Goal: Task Accomplishment & Management: Complete application form

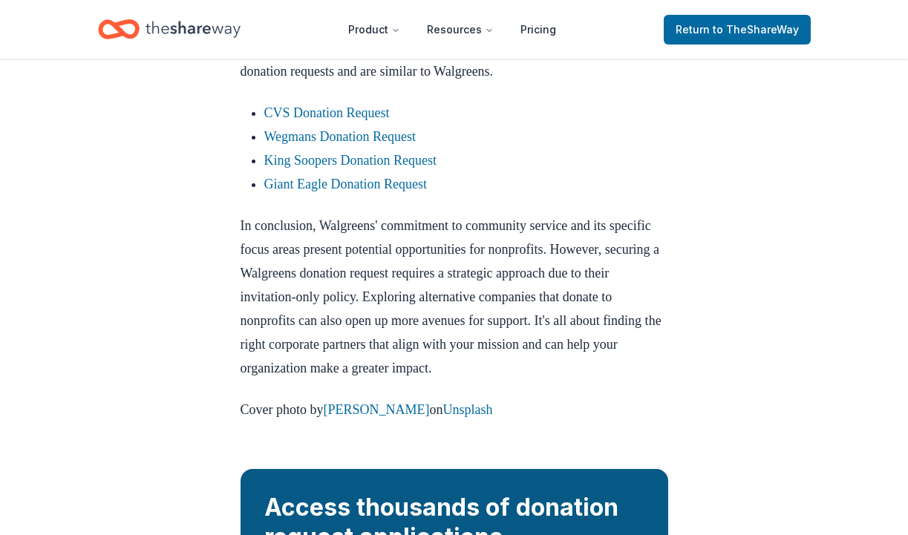
scroll to position [1320, 0]
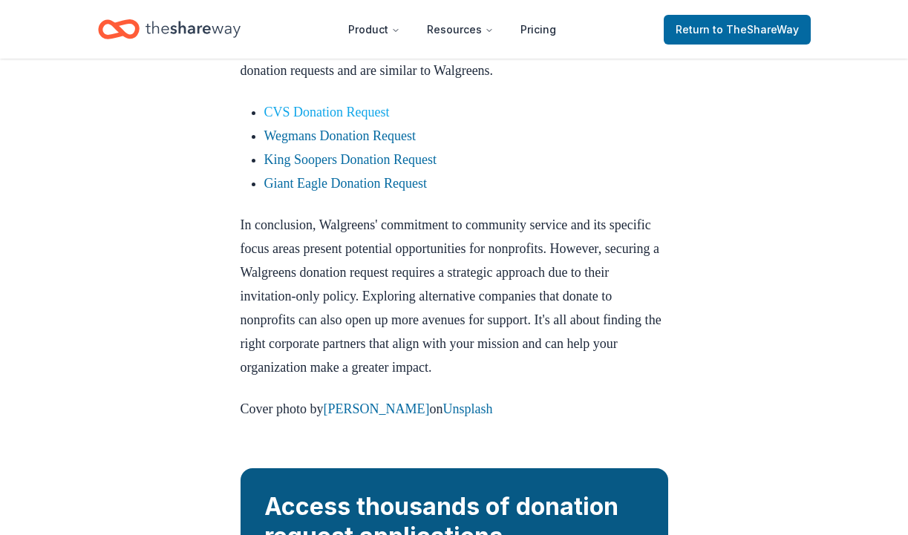
click at [300, 120] on link "CVS Donation Request" at bounding box center [326, 112] width 125 height 15
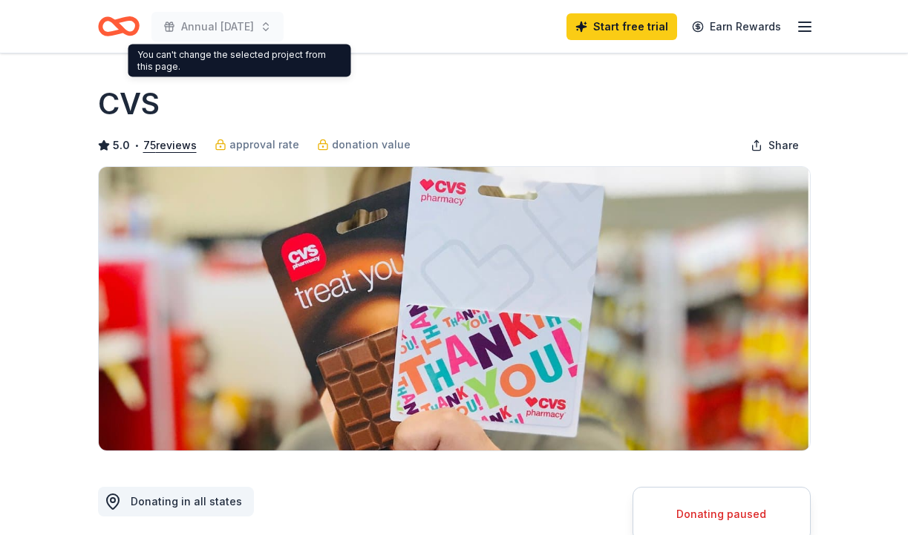
scroll to position [1, 0]
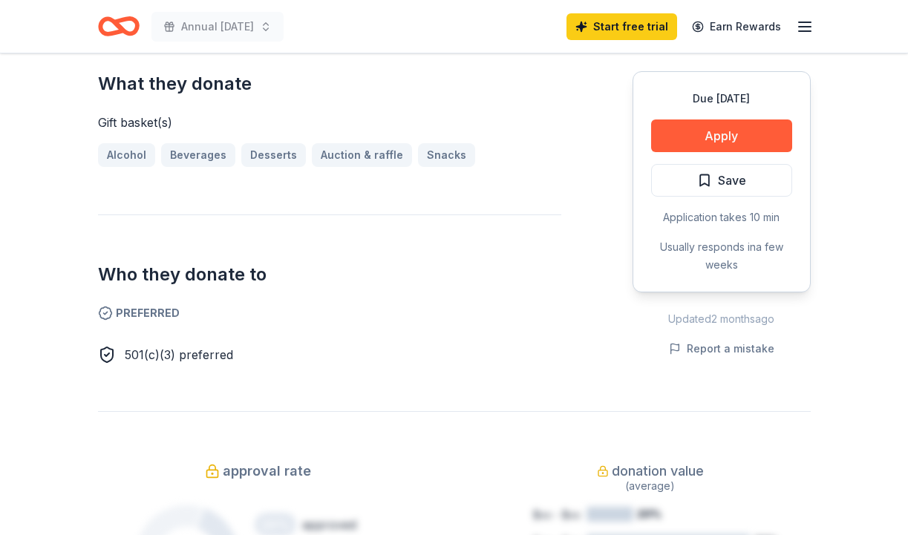
scroll to position [613, 0]
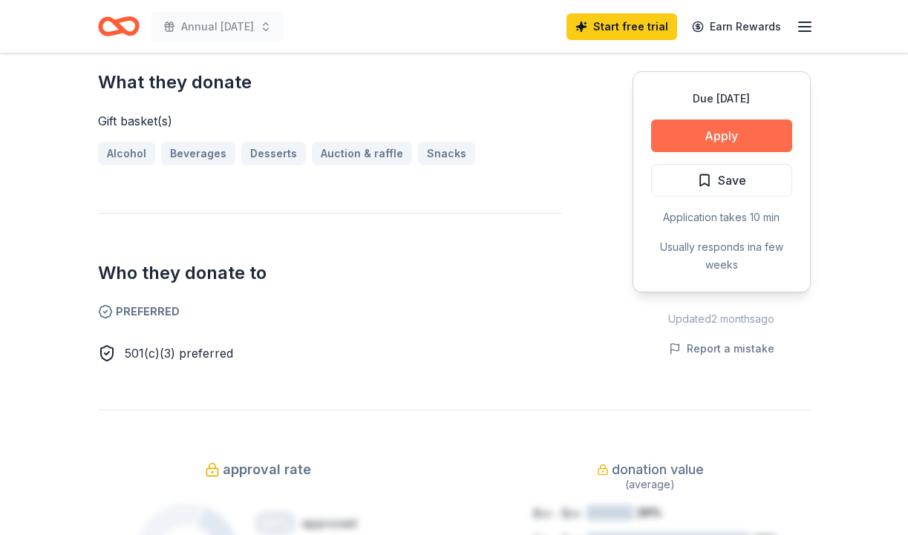
click at [754, 128] on button "Apply" at bounding box center [721, 136] width 141 height 33
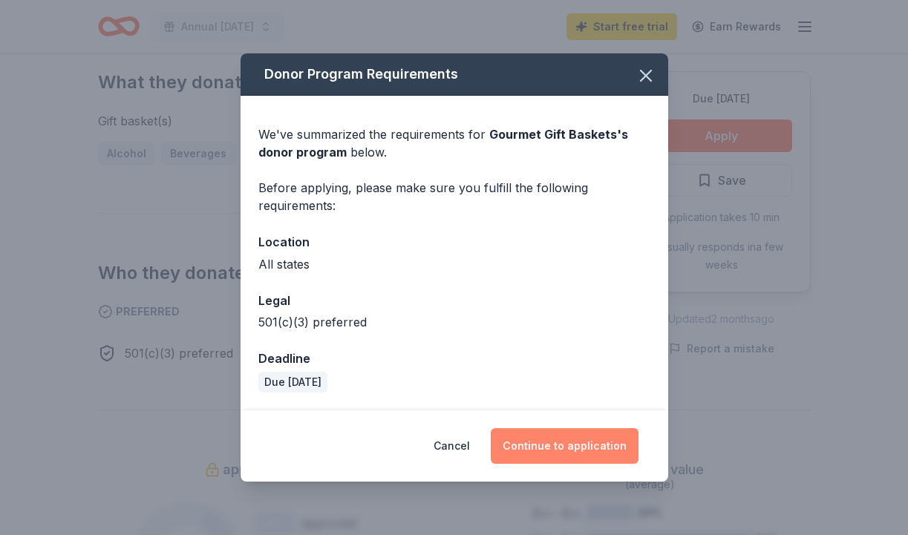
click at [574, 445] on button "Continue to application" at bounding box center [565, 446] width 148 height 36
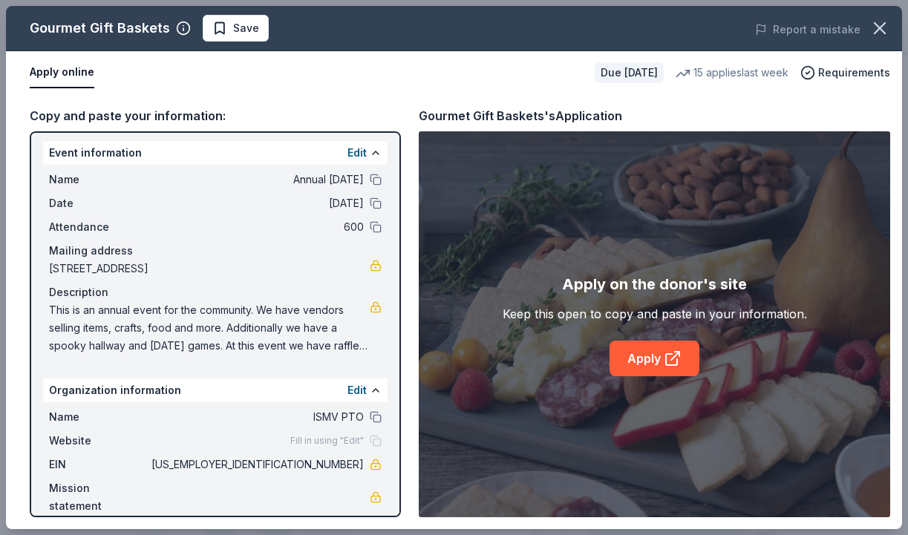
scroll to position [3, 0]
click at [660, 363] on link "Apply" at bounding box center [654, 359] width 90 height 36
drag, startPoint x: 50, startPoint y: 310, endPoint x: 305, endPoint y: 352, distance: 258.0
click at [321, 365] on div "Event information Edit Name Annual [DATE] Date [DATE] Attendance 600 Mailing ad…" at bounding box center [215, 324] width 371 height 386
click at [297, 340] on span "This is an annual event for the community. We have vendors selling items, craft…" at bounding box center [209, 328] width 321 height 53
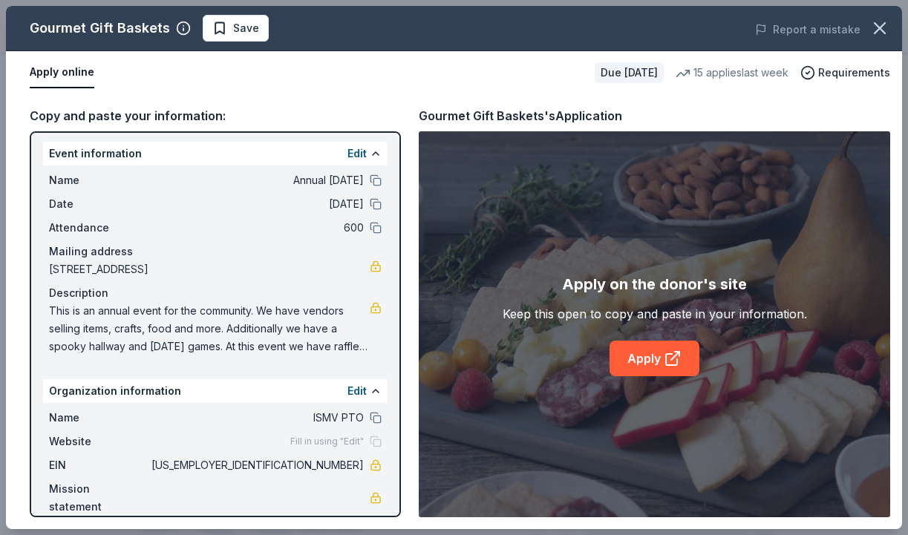
drag, startPoint x: 53, startPoint y: 309, endPoint x: 194, endPoint y: 344, distance: 146.0
click at [160, 353] on span "This is an annual event for the community. We have vendors selling items, craft…" at bounding box center [209, 328] width 321 height 53
drag, startPoint x: 302, startPoint y: 470, endPoint x: 358, endPoint y: 484, distance: 57.4
click at [347, 470] on span "[US_EMPLOYER_IDENTIFICATION_NUMBER]" at bounding box center [255, 465] width 215 height 18
click at [375, 153] on button at bounding box center [376, 154] width 12 height 12
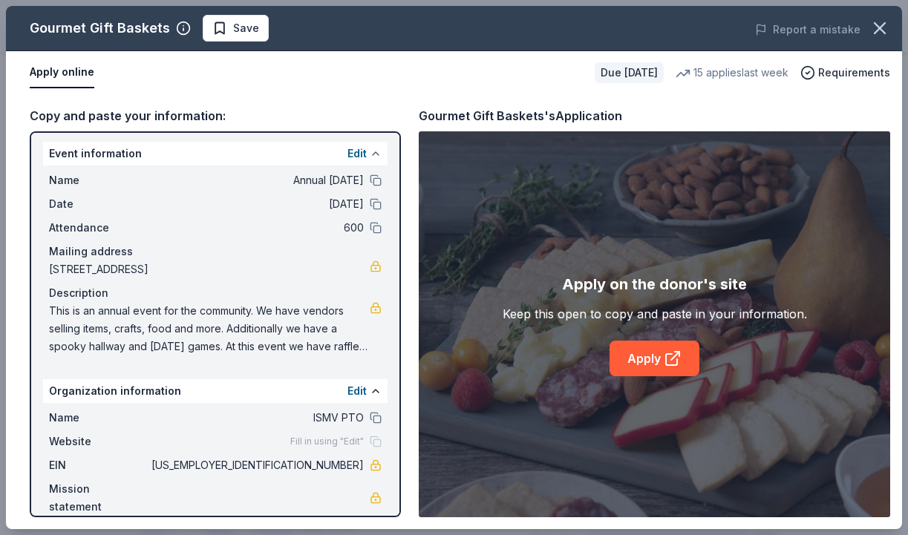
scroll to position [0, 0]
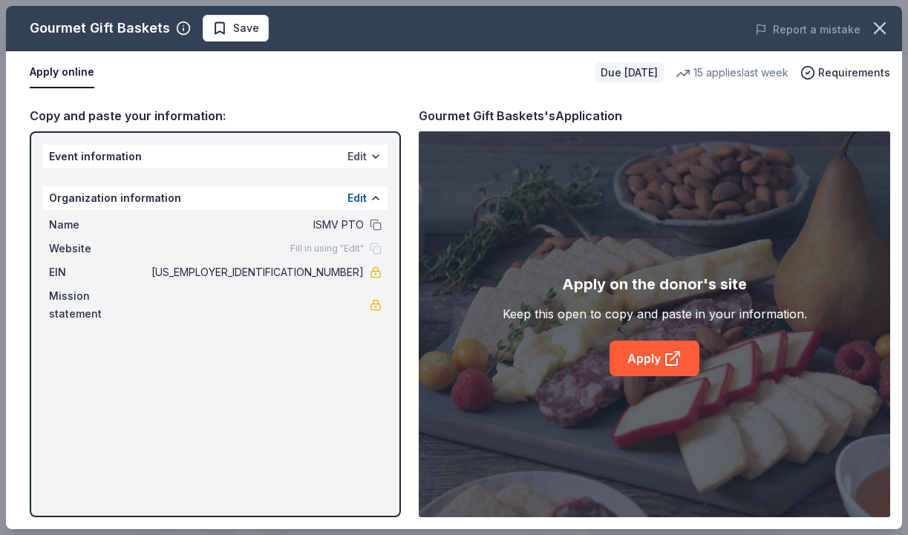
click at [364, 154] on button "Edit" at bounding box center [356, 157] width 19 height 18
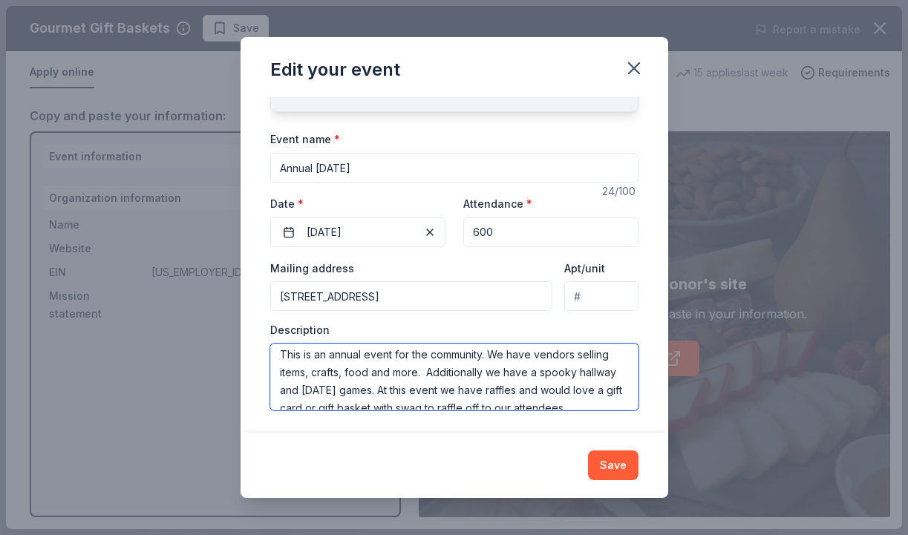
scroll to position [18, 0]
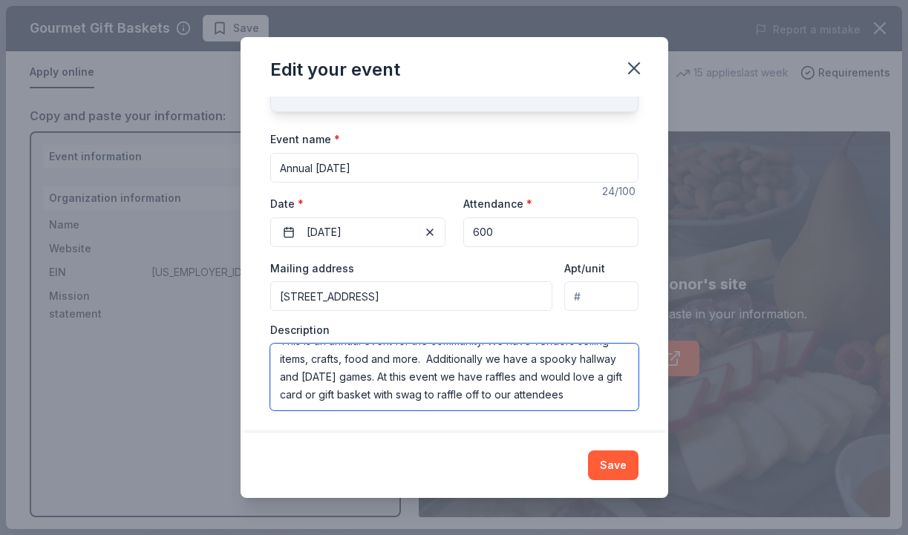
drag, startPoint x: 278, startPoint y: 356, endPoint x: 600, endPoint y: 408, distance: 326.4
click at [601, 408] on textarea "This is an annual event for the community. We have vendors selling items, craft…" at bounding box center [454, 377] width 368 height 67
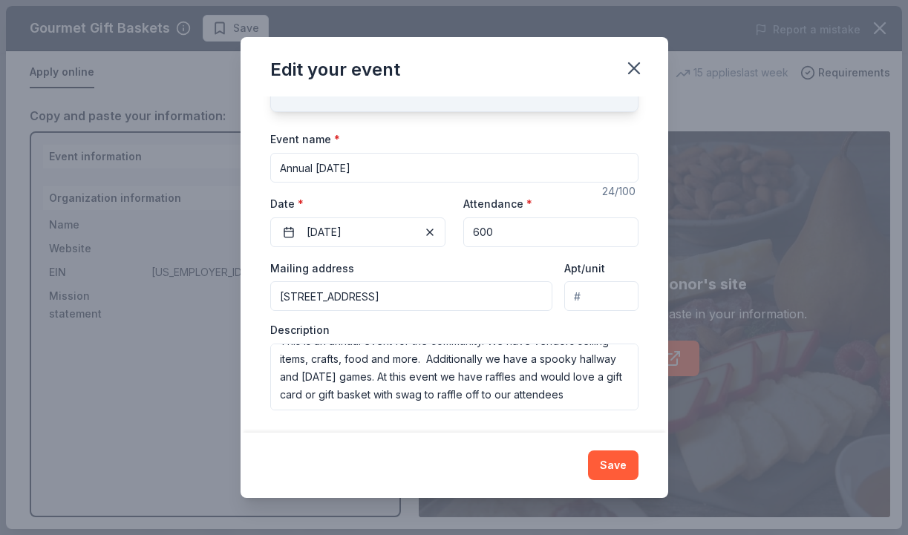
click at [640, 65] on icon "button" at bounding box center [633, 68] width 21 height 21
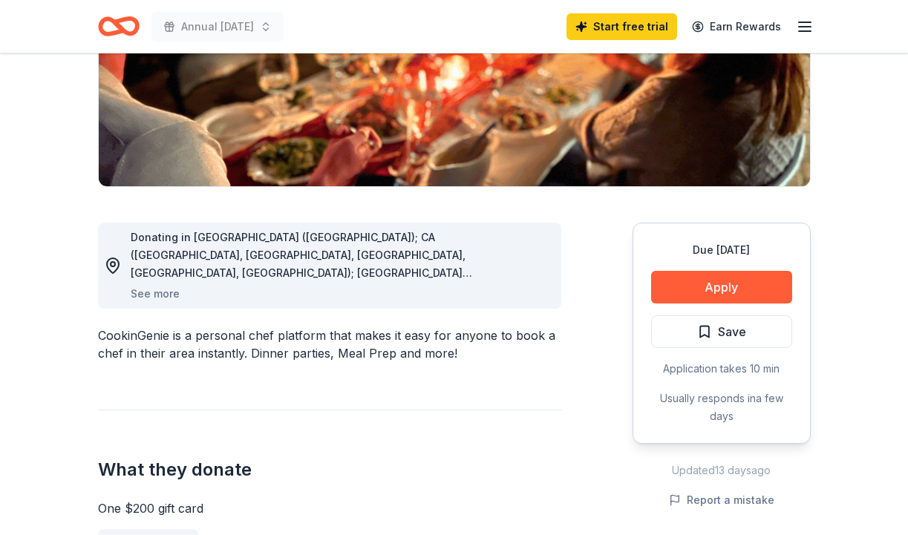
scroll to position [268, 0]
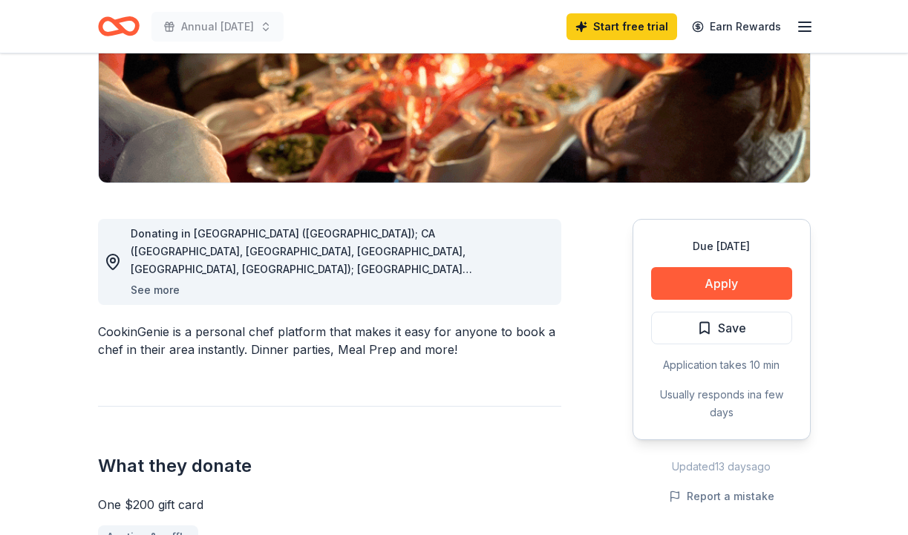
click at [138, 289] on button "See more" at bounding box center [155, 290] width 49 height 18
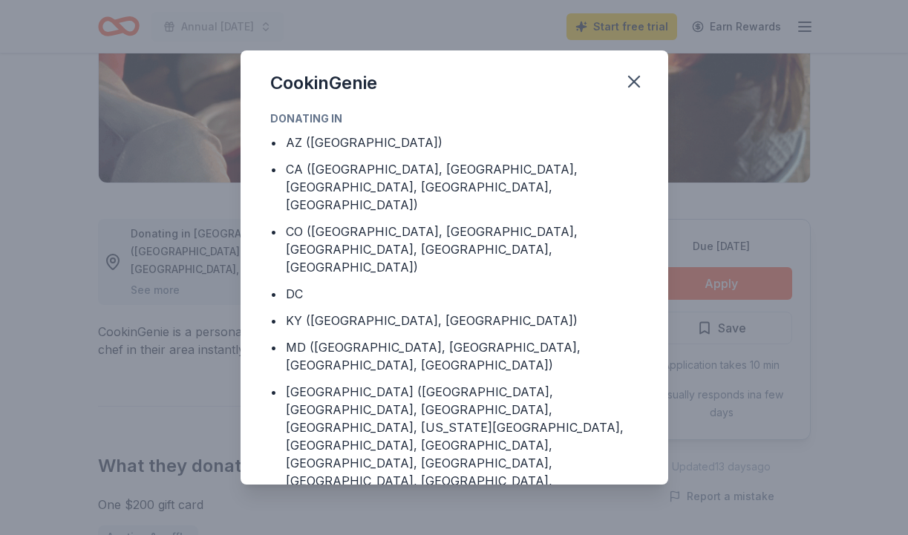
scroll to position [0, 0]
click at [638, 82] on icon "button" at bounding box center [633, 81] width 21 height 21
